Goal: Check status: Check status

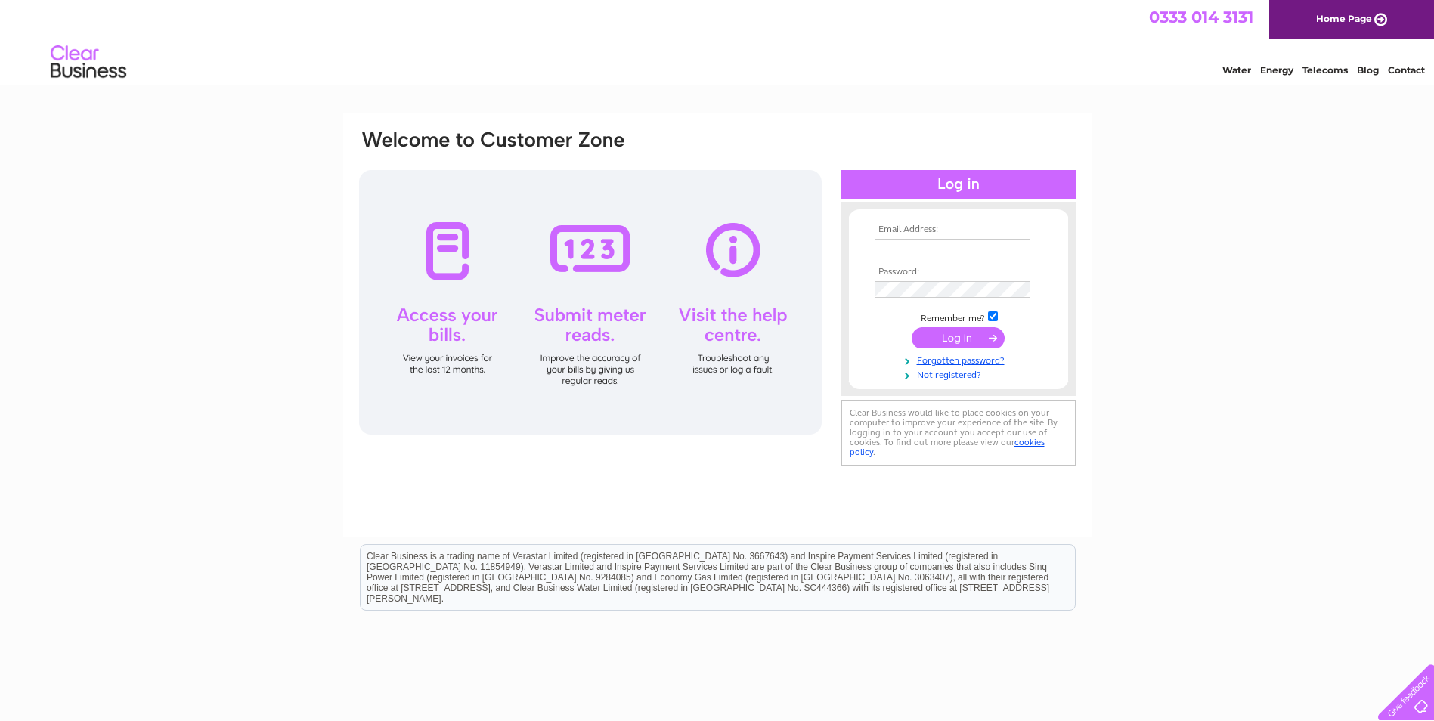
click at [918, 243] on input "text" at bounding box center [953, 247] width 156 height 17
type input "dave.blaylock@btinternet.com"
click at [912, 329] on input "submit" at bounding box center [958, 339] width 93 height 21
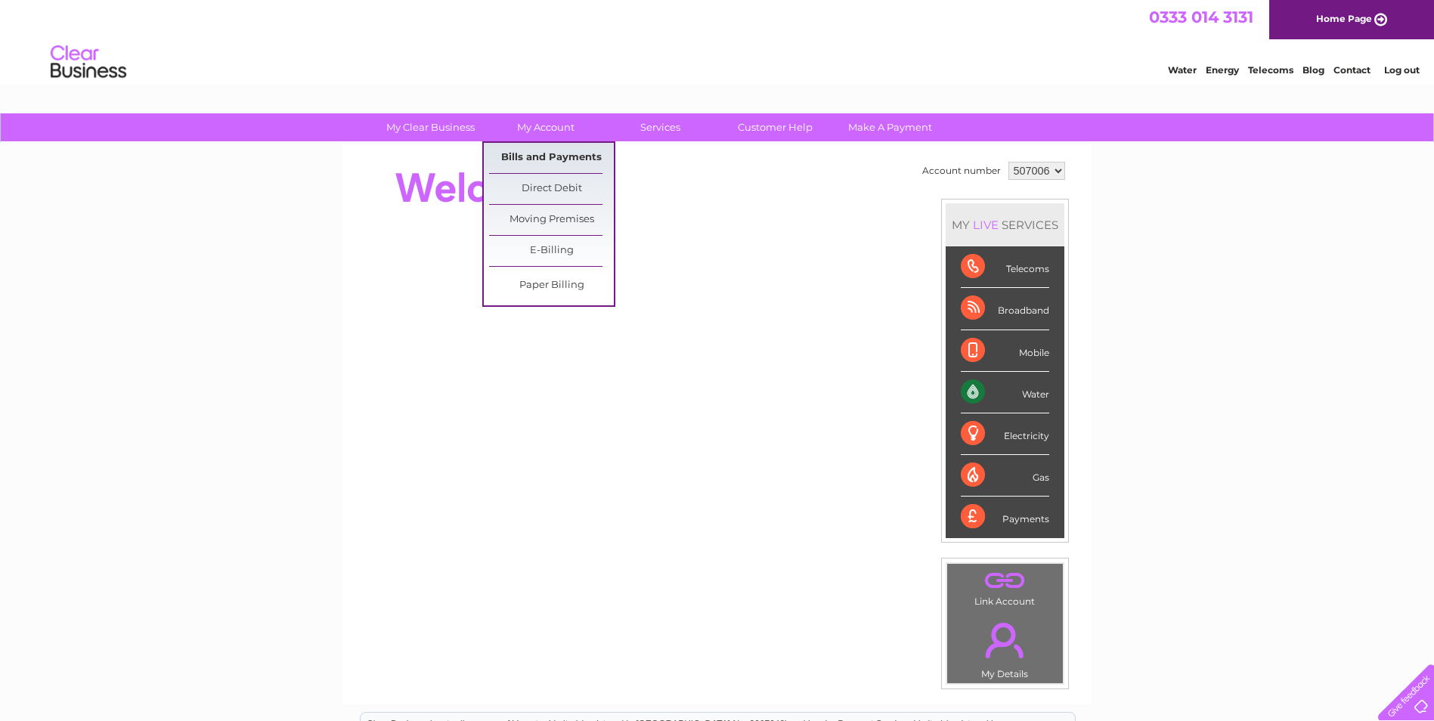
click at [544, 160] on link "Bills and Payments" at bounding box center [551, 158] width 125 height 30
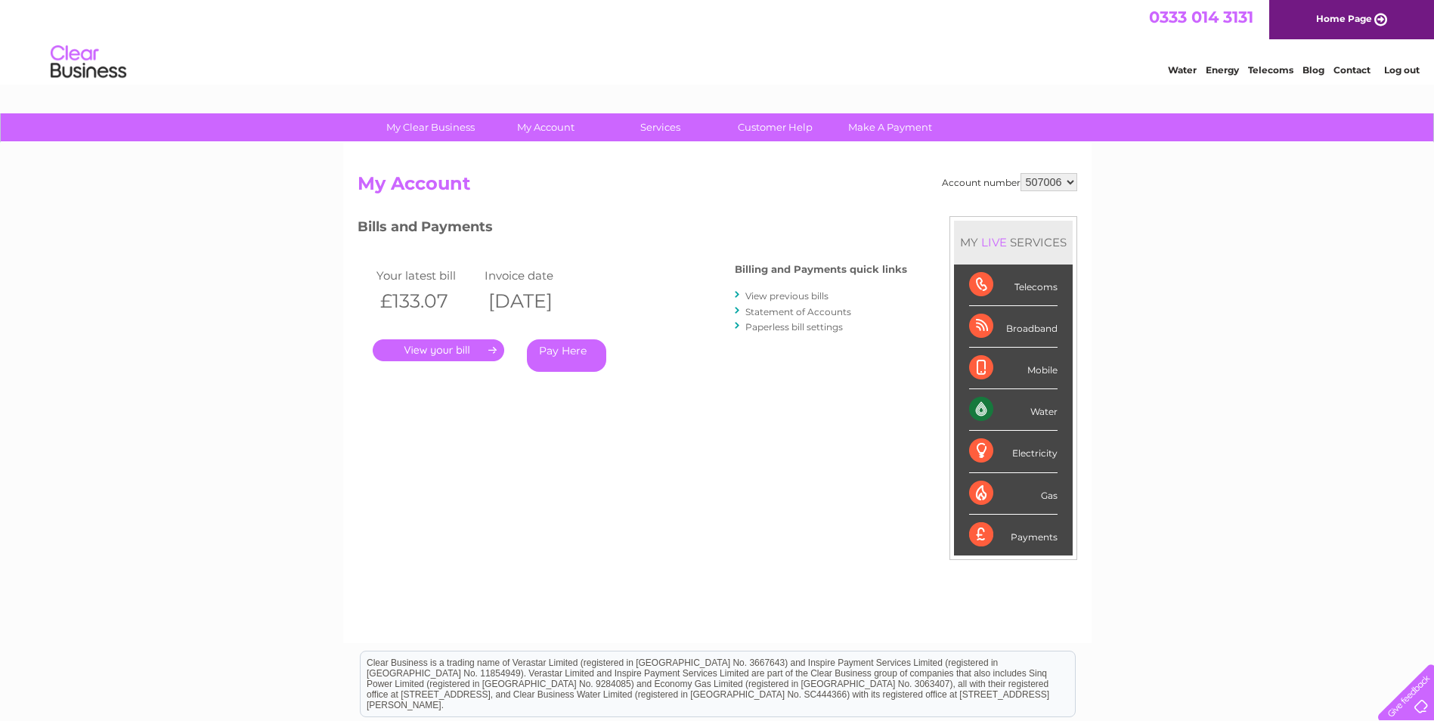
click at [474, 345] on link "." at bounding box center [439, 351] width 132 height 22
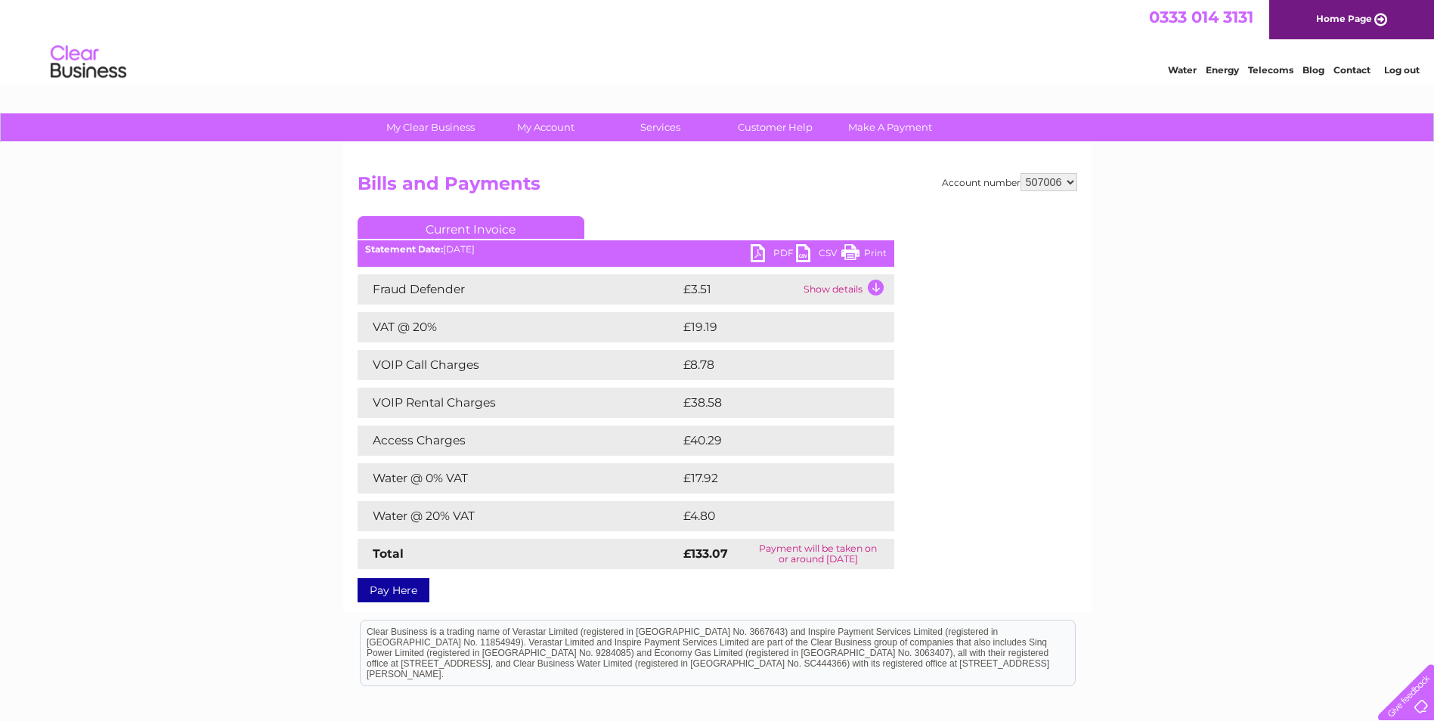
click at [875, 286] on td "Show details" at bounding box center [847, 289] width 95 height 30
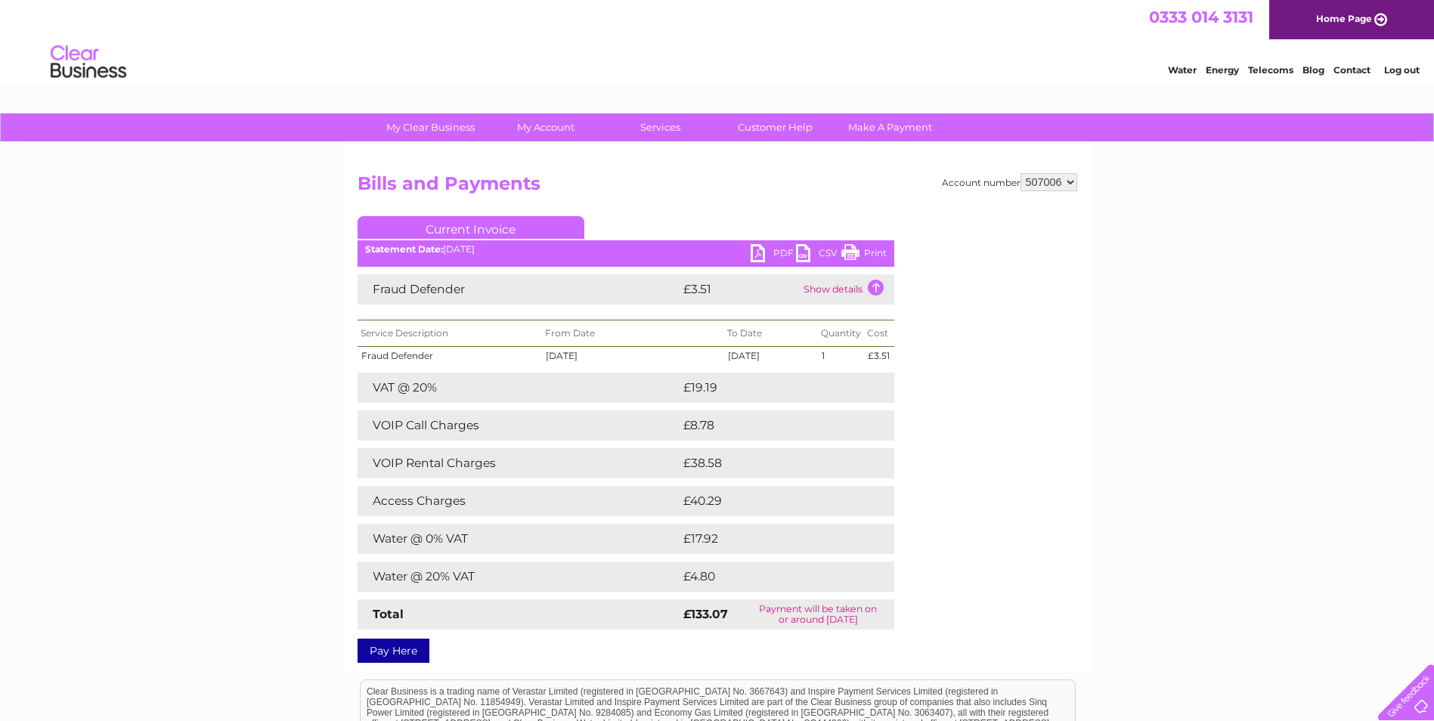
click at [1389, 73] on link "Log out" at bounding box center [1403, 69] width 36 height 11
